Goal: Task Accomplishment & Management: Complete application form

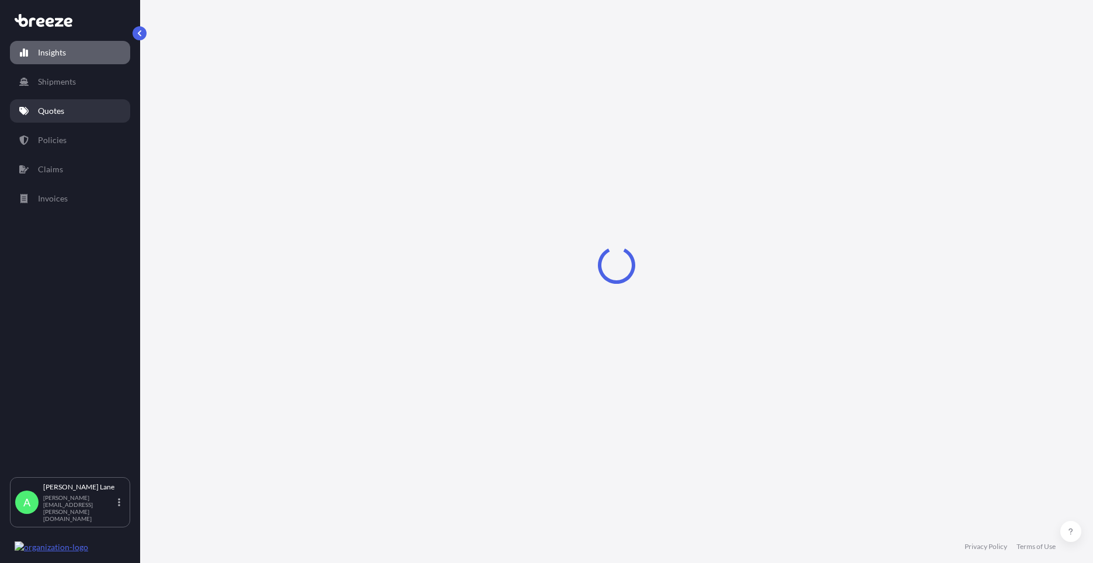
select select "2025"
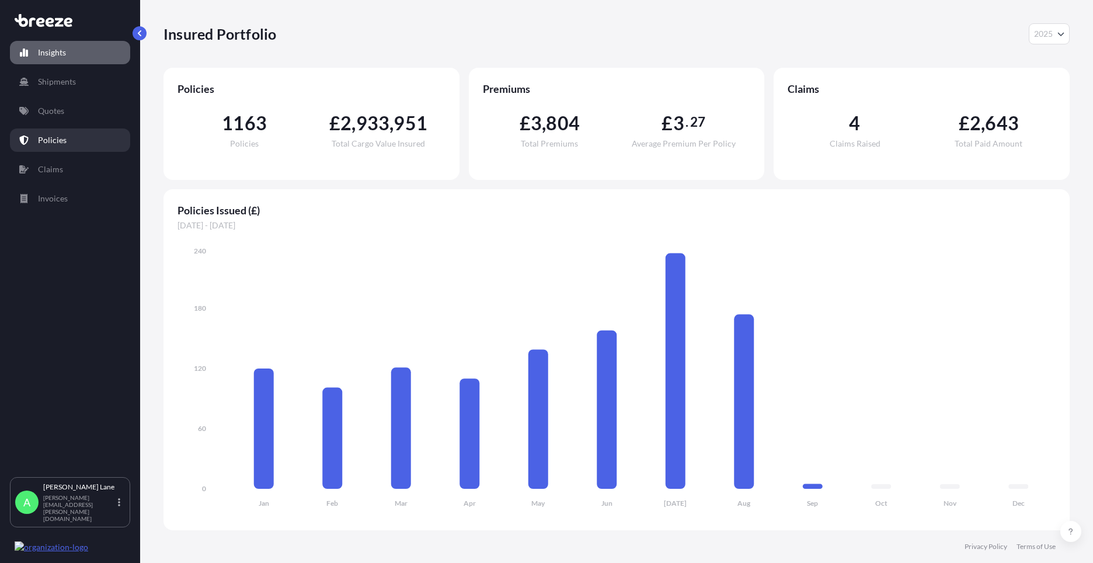
click at [66, 145] on link "Policies" at bounding box center [70, 139] width 120 height 23
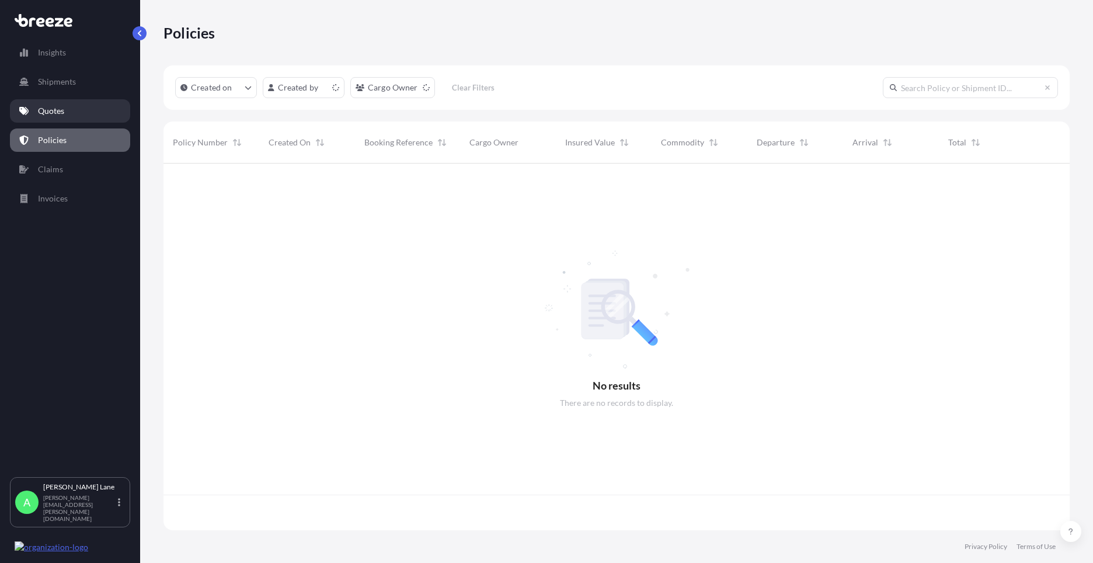
scroll to position [364, 897]
click at [64, 116] on p "Quotes" at bounding box center [51, 111] width 26 height 12
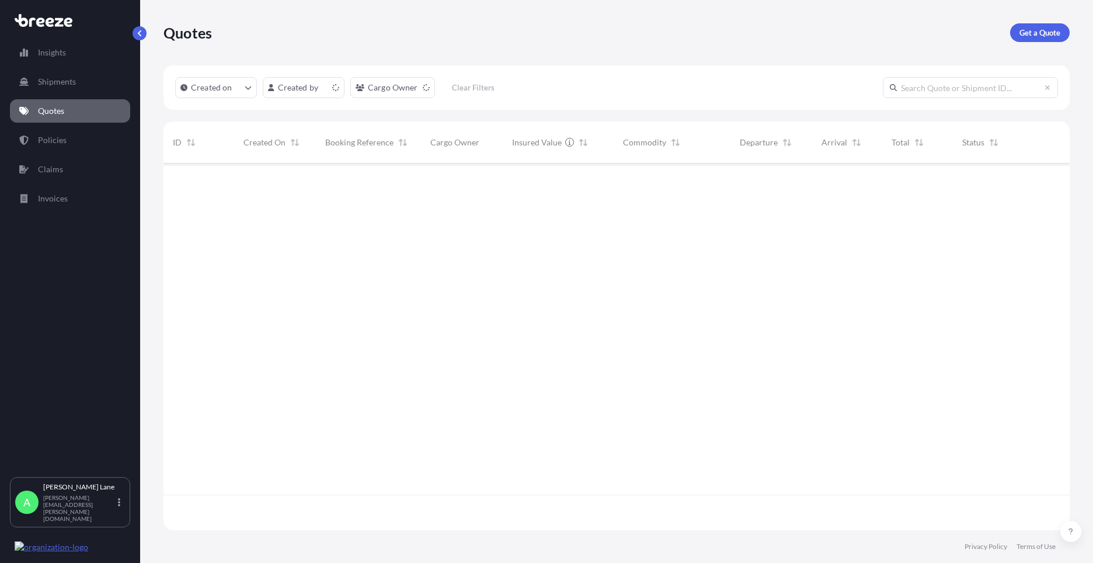
scroll to position [364, 897]
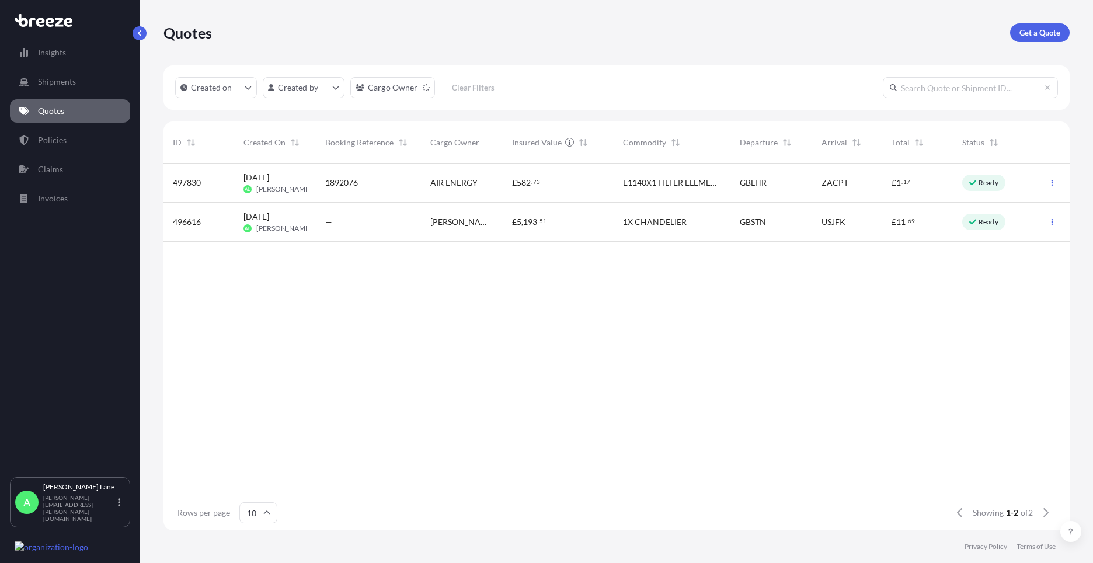
click at [979, 182] on p "Ready" at bounding box center [988, 182] width 20 height 9
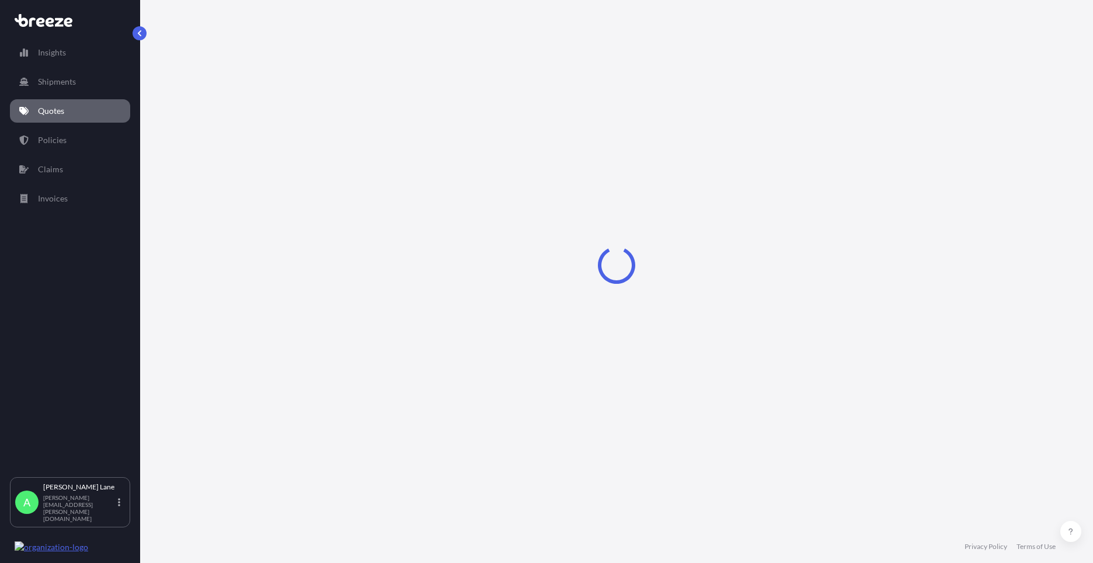
select select "Road"
select select "Air"
select select "Road"
select select "3"
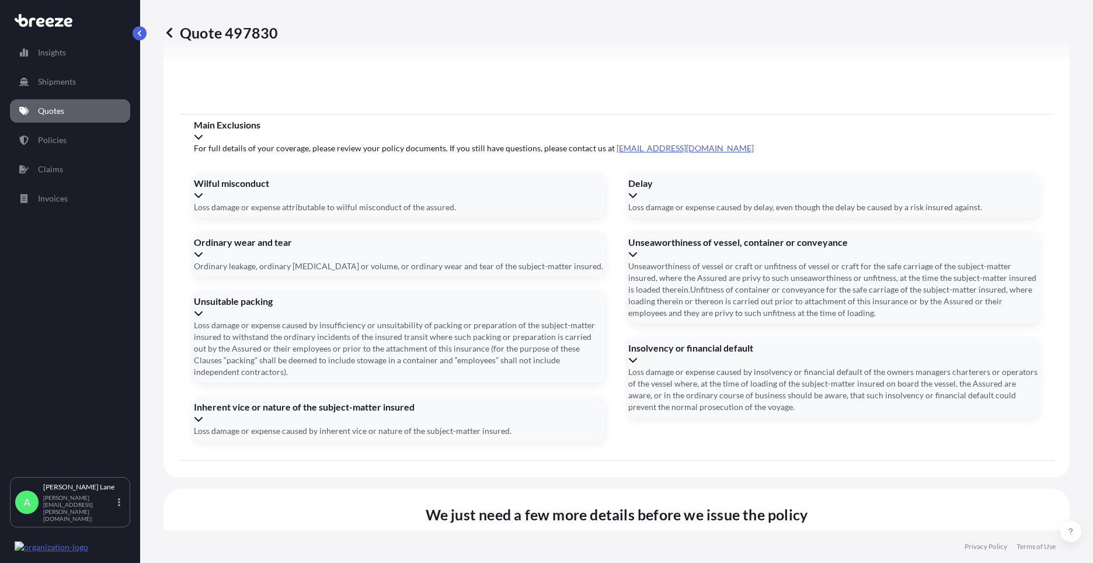
scroll to position [1521, 0]
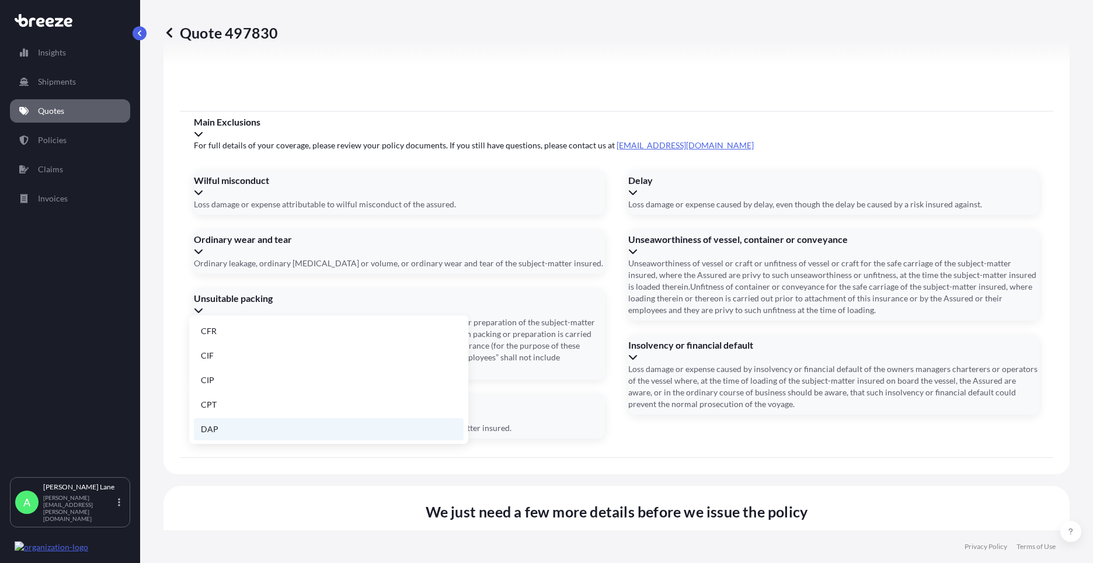
click at [306, 428] on li "DAP" at bounding box center [329, 429] width 270 height 22
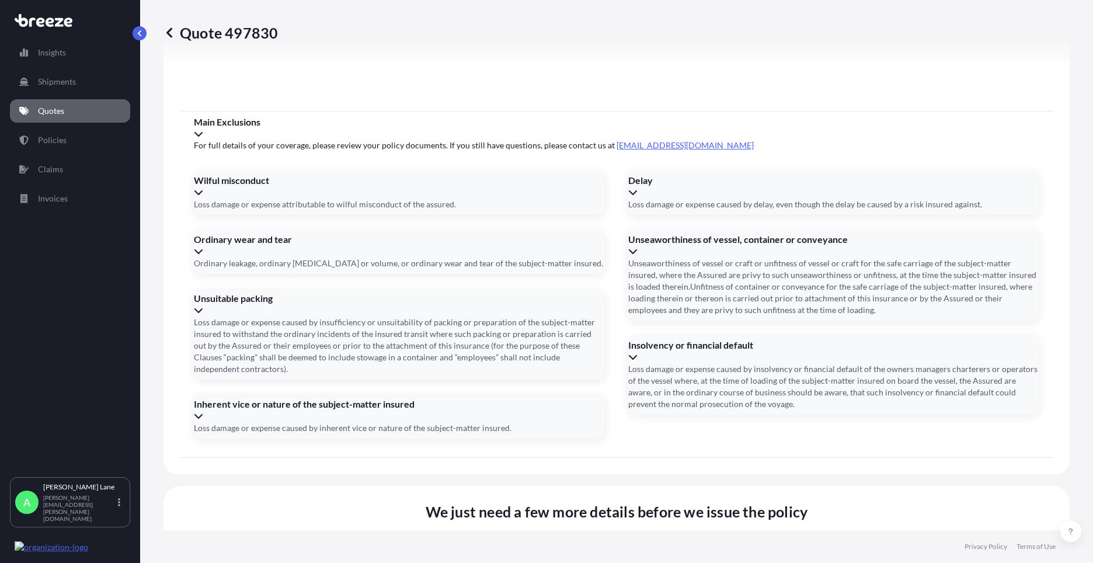
paste input "1ZW074F30436168157"
type input "1ZW074F30436168157"
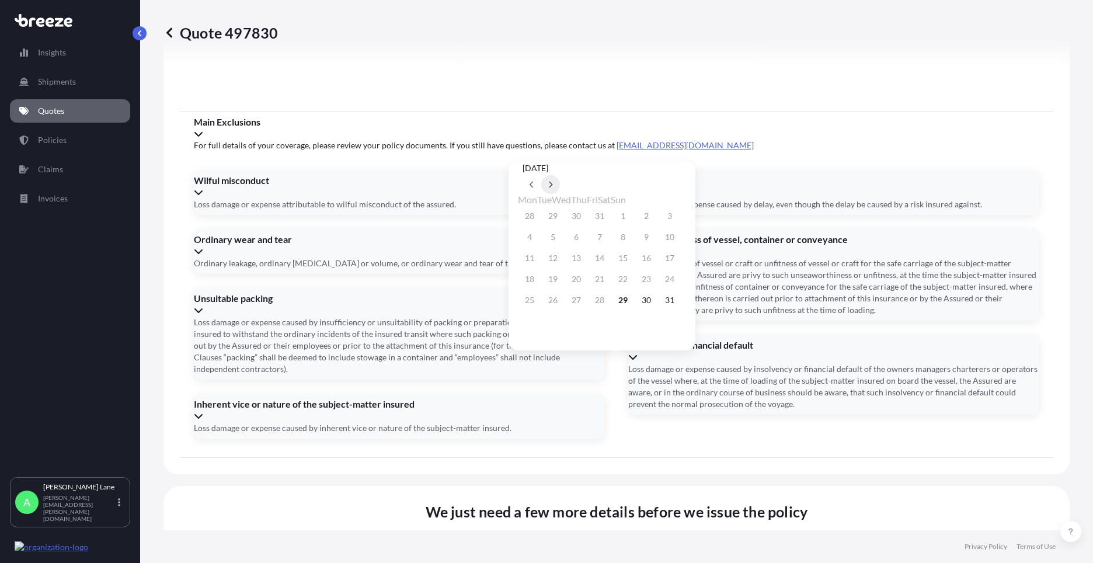
click at [560, 175] on button at bounding box center [550, 184] width 19 height 19
click at [557, 215] on button "2" at bounding box center [552, 216] width 19 height 19
type input "[DATE]"
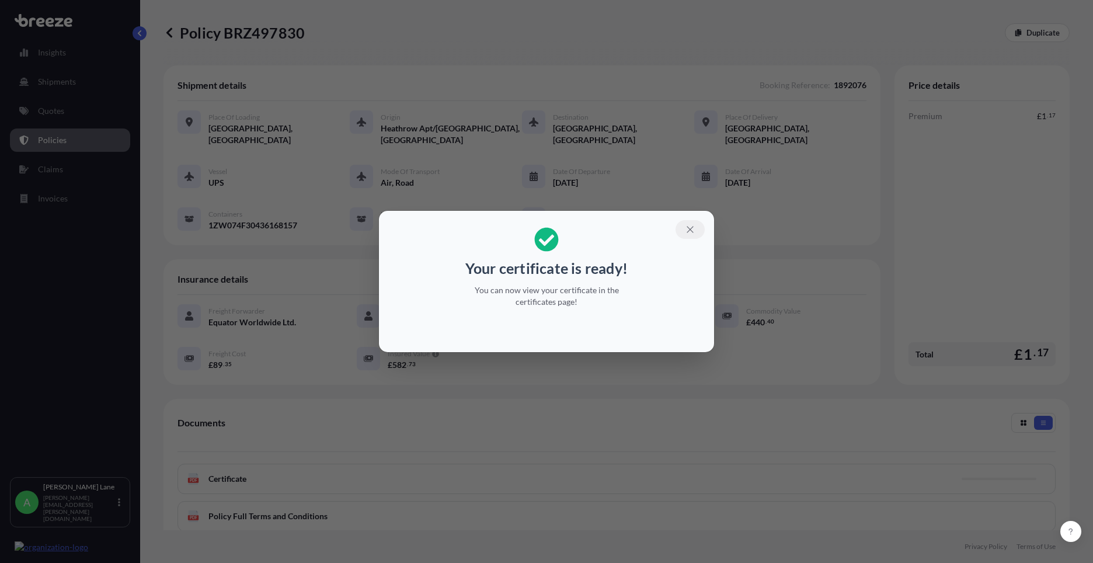
click at [689, 229] on icon "button" at bounding box center [690, 229] width 11 height 11
